Goal: Transaction & Acquisition: Purchase product/service

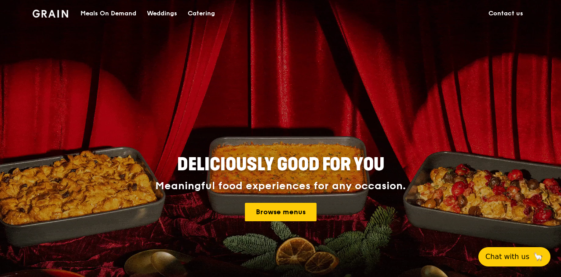
click at [194, 14] on div "Catering" at bounding box center [201, 13] width 27 height 26
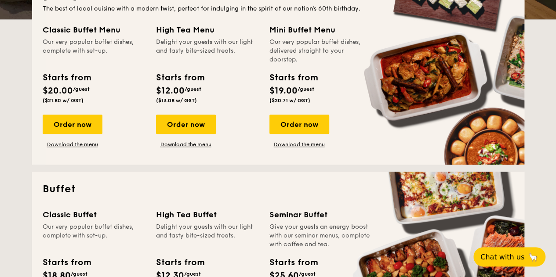
scroll to position [308, 0]
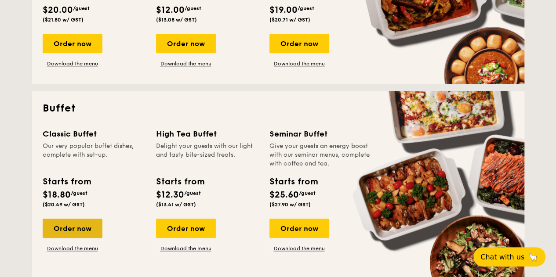
click at [72, 230] on div "Order now" at bounding box center [73, 228] width 60 height 19
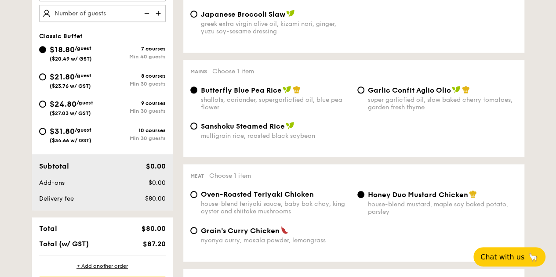
scroll to position [396, 0]
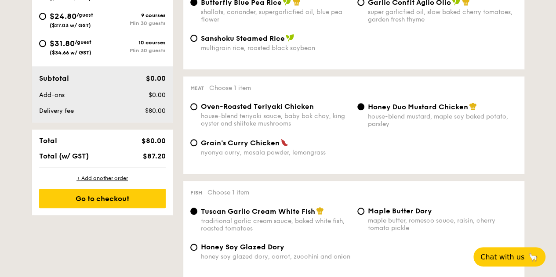
click at [384, 167] on div "Grain's Curry Chicken nyonya curry, masala powder, lemongrass" at bounding box center [354, 152] width 334 height 29
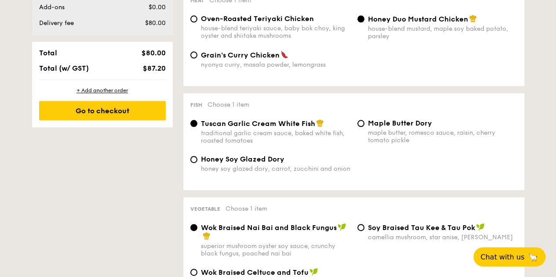
click at [152, 228] on div "1 - Select menu 2 - Select items 3 - Check out Order 1 Classic Buffet $18.80 /g…" at bounding box center [278, 256] width 506 height 1097
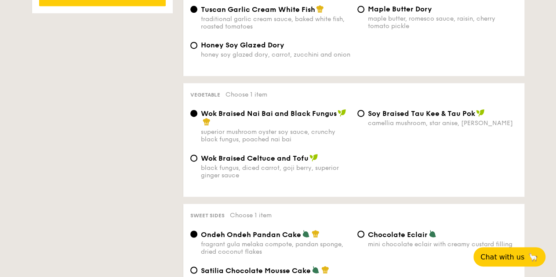
scroll to position [615, 0]
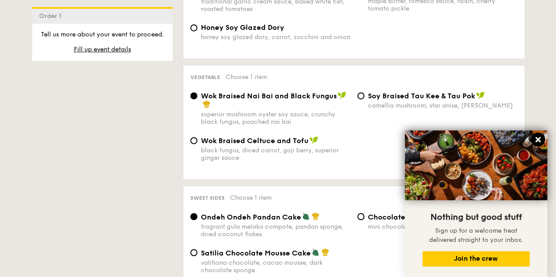
click at [538, 144] on icon at bounding box center [538, 140] width 8 height 8
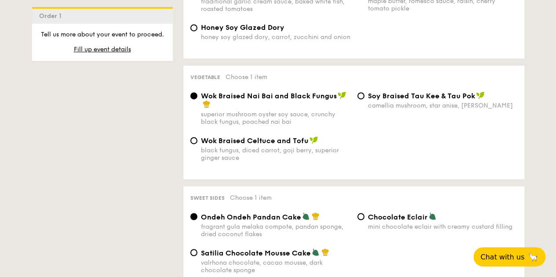
click at [156, 177] on div "1 - Select menu 2 - Select items 3 - Check out Order 1 Classic Buffet $18.80 /g…" at bounding box center [278, 124] width 506 height 1097
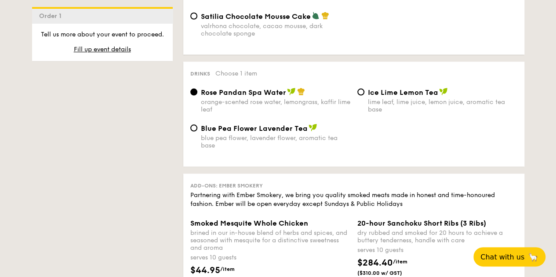
scroll to position [835, 0]
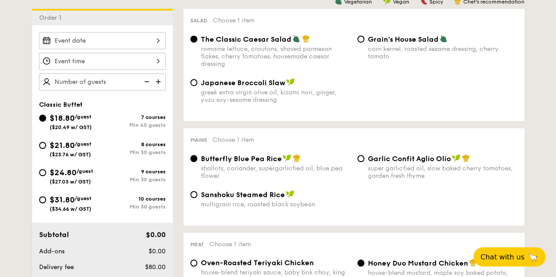
scroll to position [132, 0]
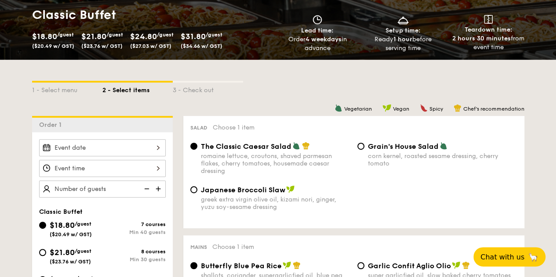
drag, startPoint x: 47, startPoint y: 249, endPoint x: 148, endPoint y: 221, distance: 104.8
click at [47, 249] on div "$21.80 /guest ($23.76 w/ GST)" at bounding box center [70, 256] width 63 height 18
click at [46, 249] on input "$21.80 /guest ($23.76 w/ GST) 8 courses Min 30 guests" at bounding box center [42, 252] width 7 height 7
radio input "true"
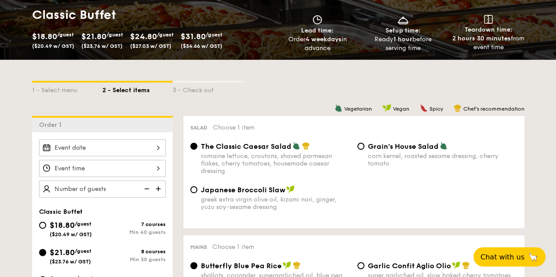
radio input "true"
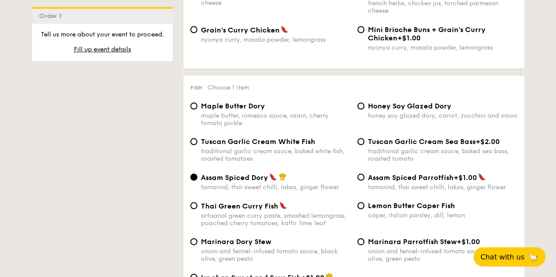
scroll to position [835, 0]
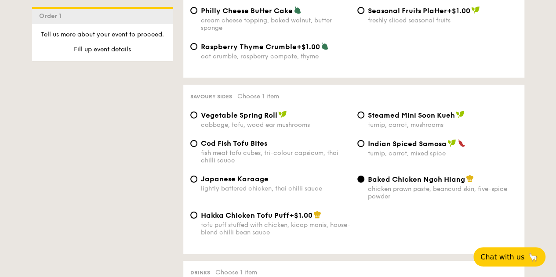
scroll to position [1494, 0]
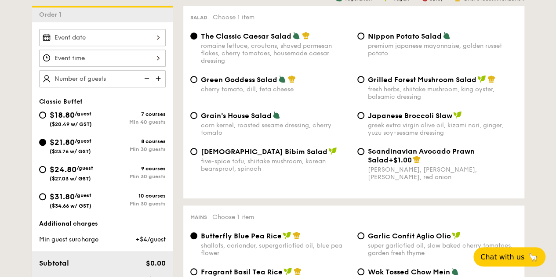
scroll to position [132, 0]
